Goal: Transaction & Acquisition: Purchase product/service

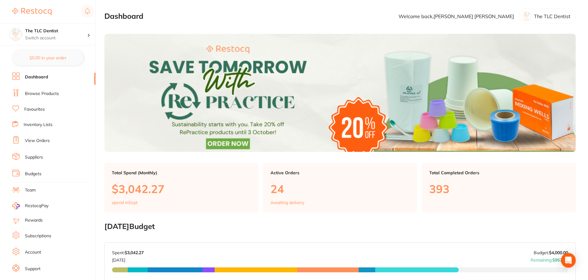
click at [47, 108] on li "Favourites" at bounding box center [53, 109] width 83 height 8
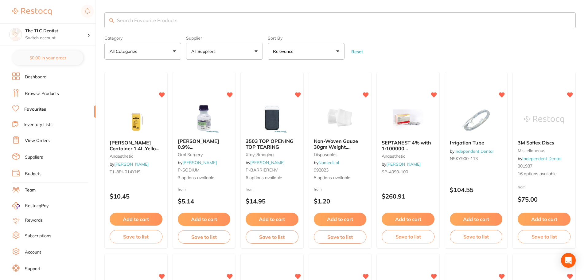
click at [133, 23] on input "search" at bounding box center [340, 20] width 472 height 16
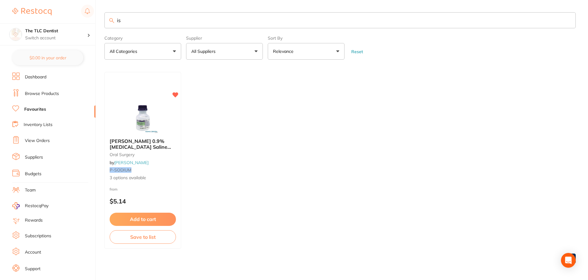
type input "i"
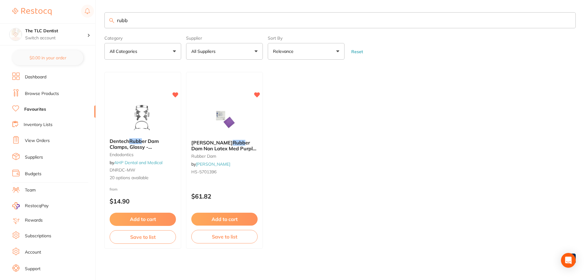
click at [164, 18] on input "rubb" at bounding box center [340, 20] width 472 height 16
type input "r"
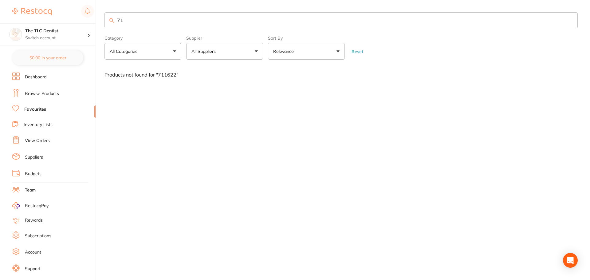
type input "7"
type input "i"
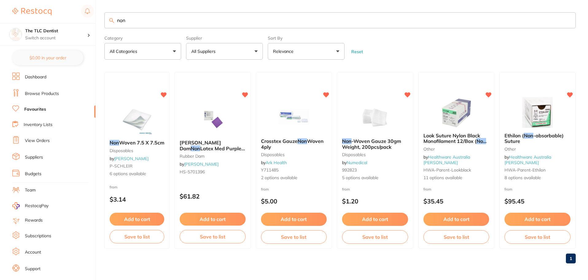
type input "non"
click at [35, 94] on link "Browse Products" at bounding box center [42, 94] width 34 height 6
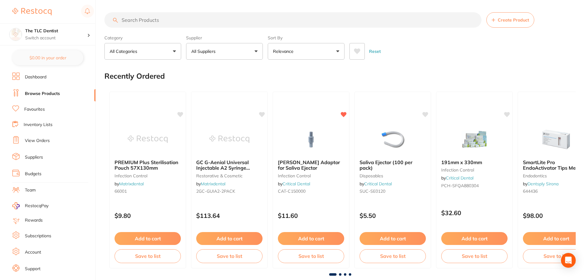
click at [153, 21] on input "search" at bounding box center [292, 19] width 377 height 15
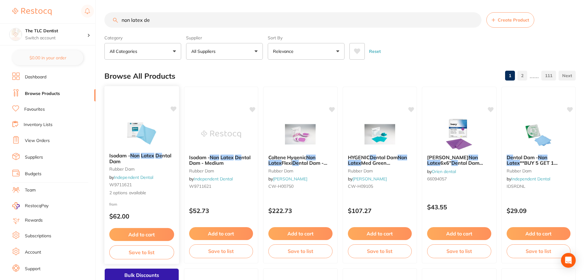
type input "non latex de"
click at [127, 136] on img at bounding box center [142, 132] width 40 height 31
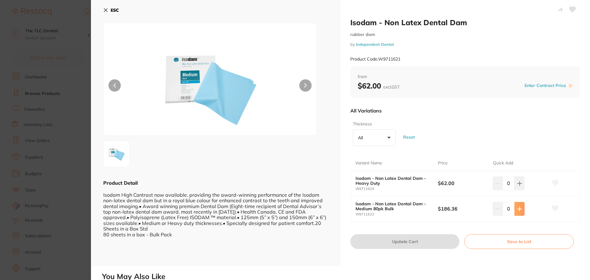
click at [519, 211] on icon at bounding box center [519, 208] width 5 height 5
type input "1"
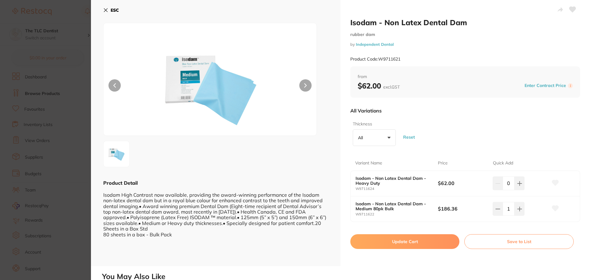
click at [419, 241] on button "Update Cart" at bounding box center [404, 241] width 109 height 15
checkbox input "false"
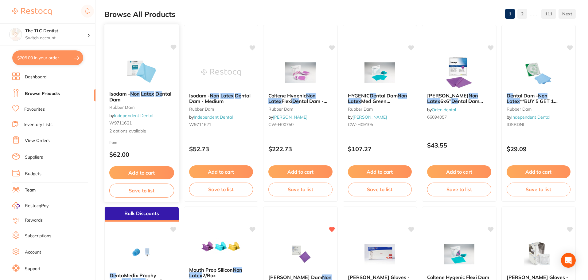
scroll to position [62, 0]
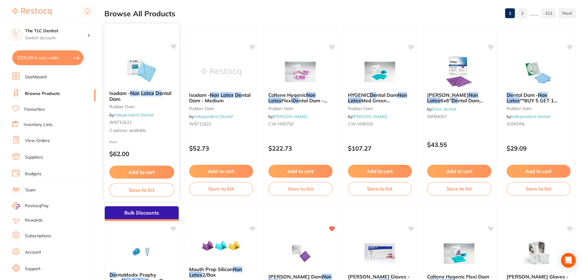
click at [152, 189] on button "Save to list" at bounding box center [141, 190] width 65 height 14
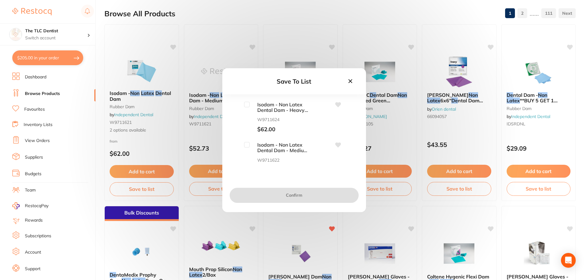
click at [336, 146] on icon at bounding box center [338, 145] width 6 height 5
click at [245, 145] on input "checkbox" at bounding box center [247, 145] width 6 height 6
checkbox input "true"
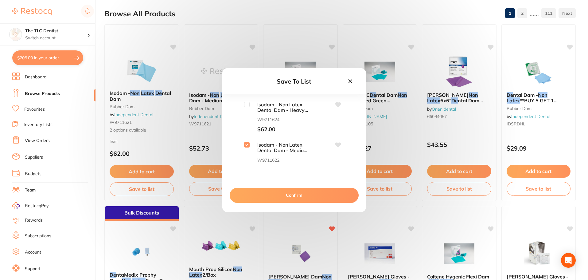
click at [277, 193] on button "Confirm" at bounding box center [294, 195] width 129 height 15
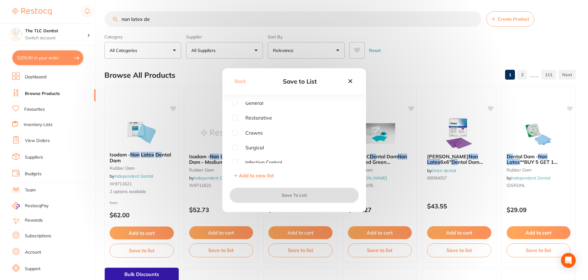
scroll to position [0, 0]
click at [236, 105] on input "checkbox" at bounding box center [235, 105] width 6 height 6
checkbox input "true"
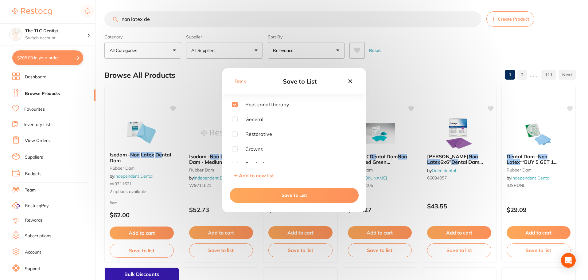
click at [277, 193] on button "Save To List" at bounding box center [294, 195] width 129 height 15
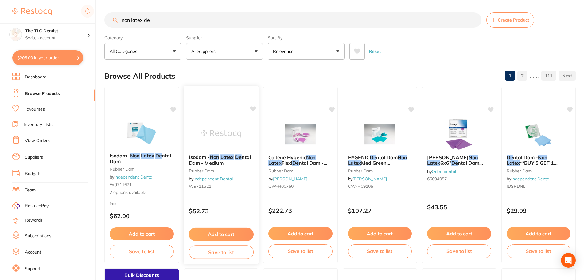
scroll to position [92, 0]
